Goal: Navigation & Orientation: Find specific page/section

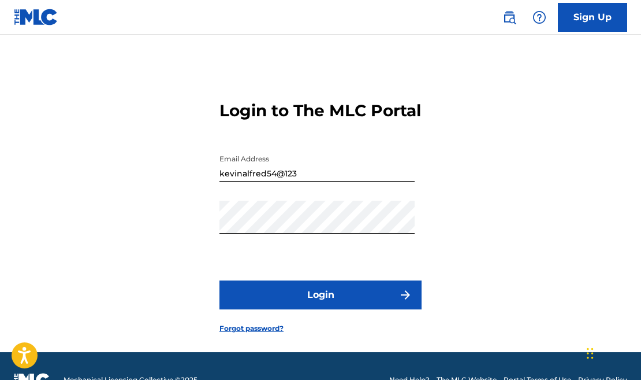
click at [300, 181] on input "kevinalfred54@123" at bounding box center [317, 164] width 195 height 33
type input "[EMAIL_ADDRESS][DOMAIN_NAME]"
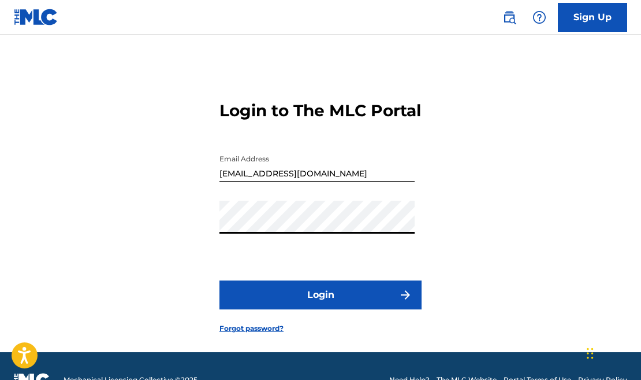
click at [314, 309] on button "Login" at bounding box center [321, 294] width 202 height 29
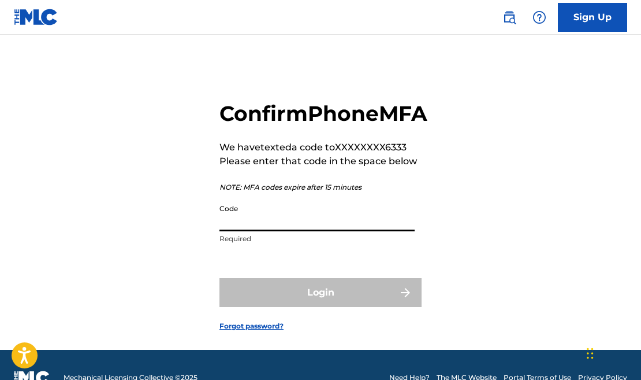
click at [259, 231] on input "Code" at bounding box center [317, 214] width 195 height 33
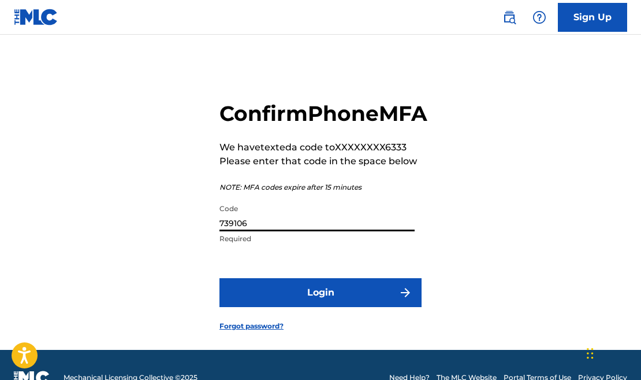
type input "739106"
click at [312, 307] on button "Login" at bounding box center [321, 292] width 202 height 29
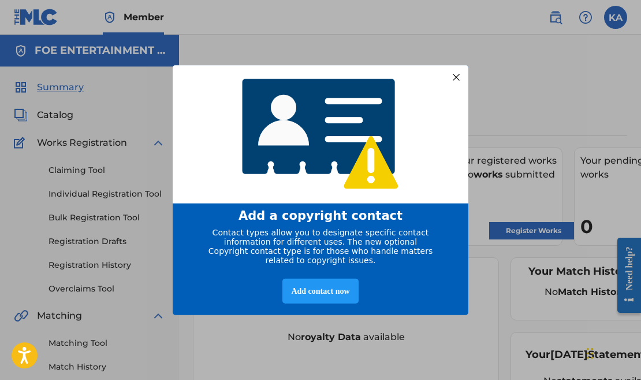
click at [456, 75] on div at bounding box center [456, 76] width 15 height 15
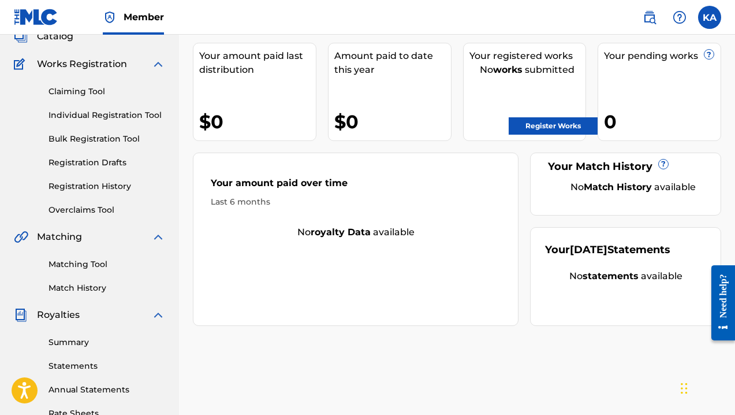
scroll to position [80, 0]
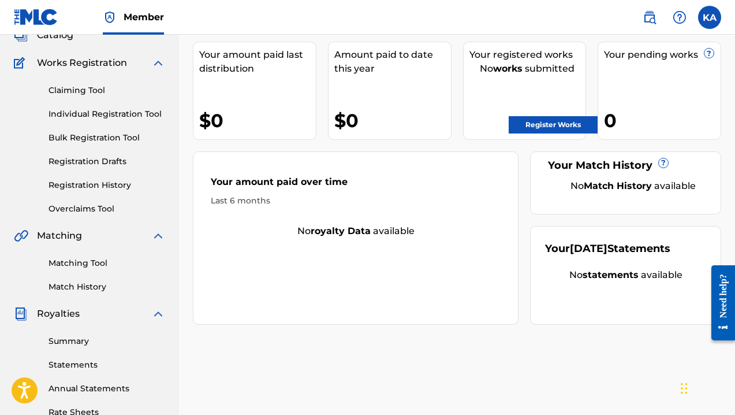
click at [94, 259] on link "Matching Tool" at bounding box center [107, 263] width 117 height 12
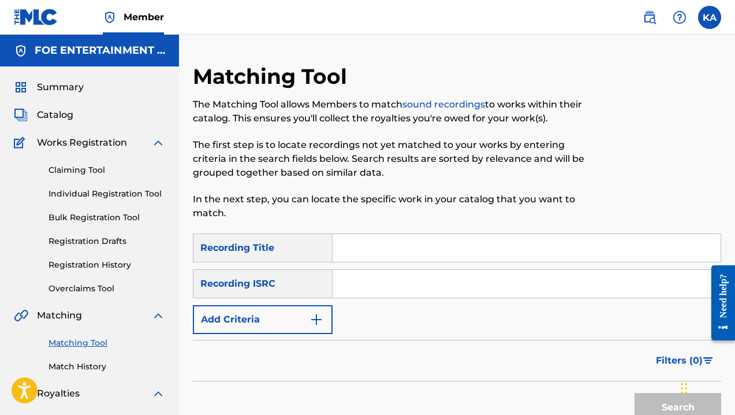
click at [92, 216] on link "Bulk Registration Tool" at bounding box center [107, 217] width 117 height 12
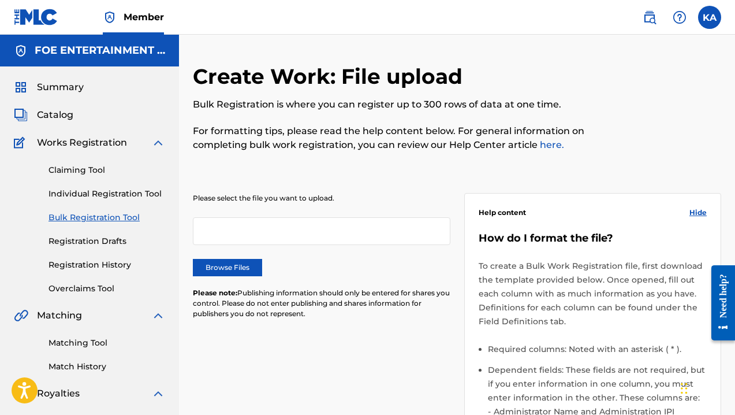
click at [87, 189] on link "Individual Registration Tool" at bounding box center [107, 194] width 117 height 12
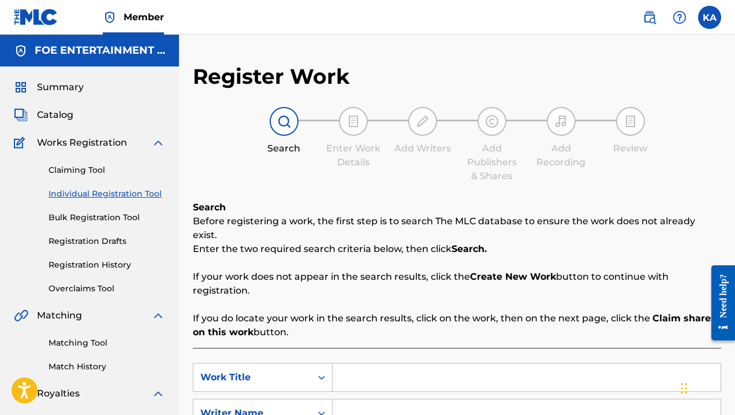
click at [77, 172] on link "Claiming Tool" at bounding box center [107, 170] width 117 height 12
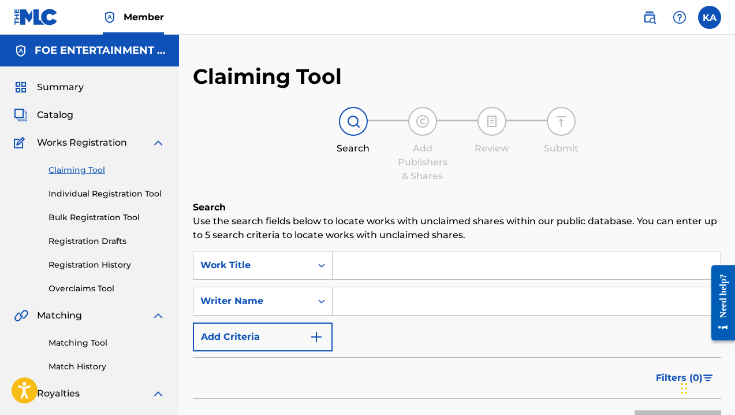
click at [75, 146] on span "Works Registration" at bounding box center [82, 143] width 90 height 14
click at [95, 144] on span "Works Registration" at bounding box center [82, 143] width 90 height 14
click at [57, 114] on span "Catalog" at bounding box center [55, 115] width 36 height 14
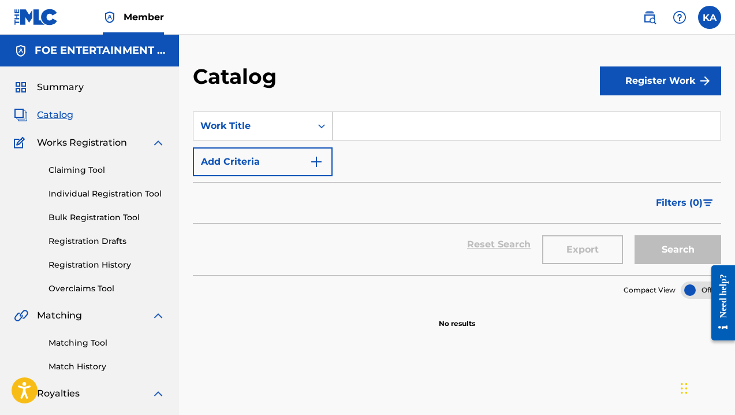
click at [70, 87] on span "Summary" at bounding box center [60, 87] width 47 height 14
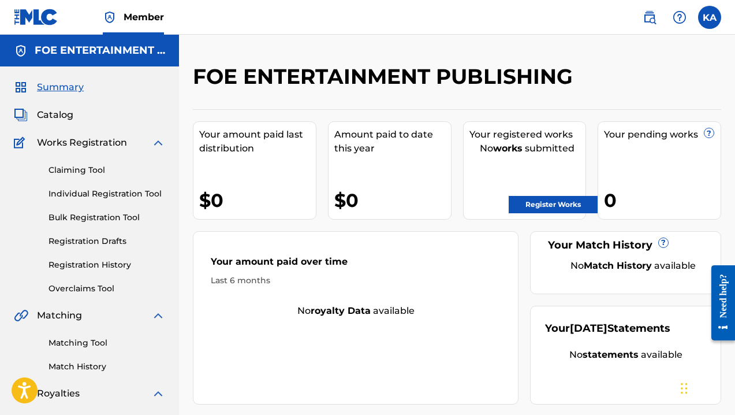
click at [164, 58] on div "FOE ENTERTAINMENT PUBLISHING" at bounding box center [89, 51] width 179 height 32
